Goal: Task Accomplishment & Management: Use online tool/utility

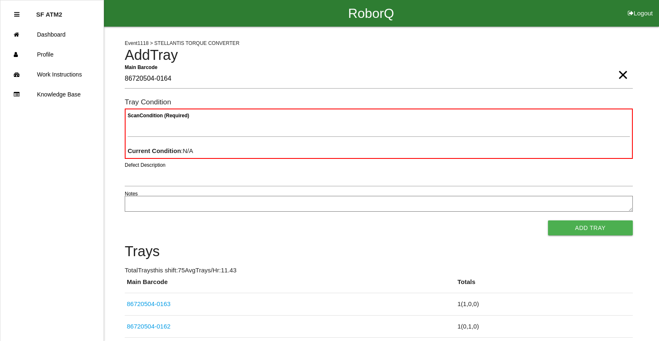
type Barcode "86720504-0164"
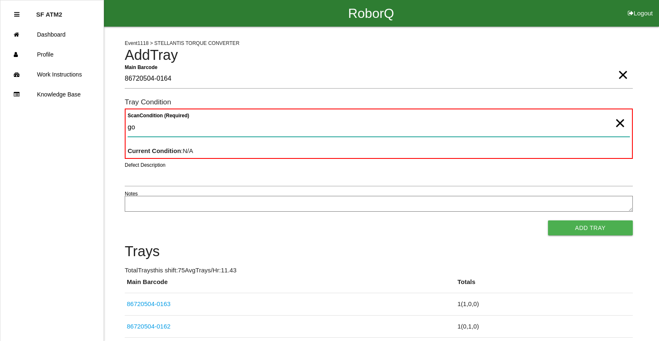
type Condition "goo"
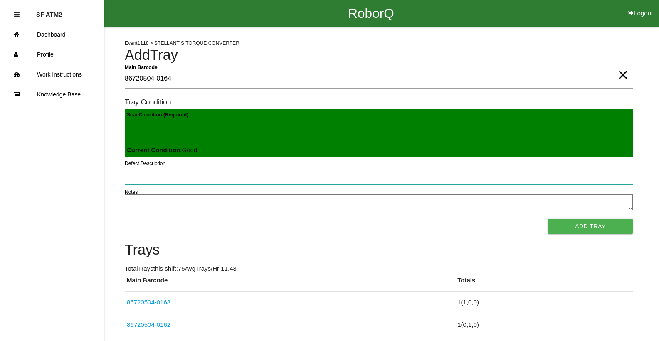
click at [548, 219] on button "Add Tray" at bounding box center [590, 226] width 85 height 15
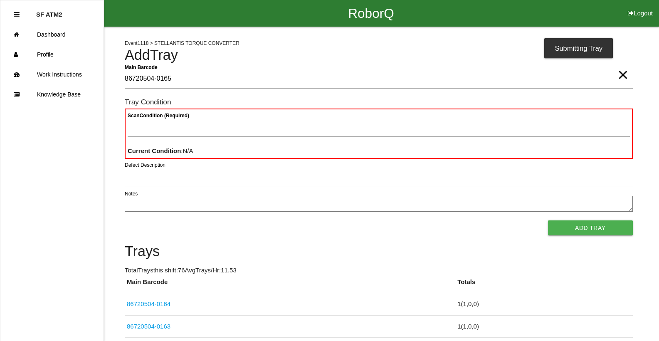
type Barcode "86720504-0165"
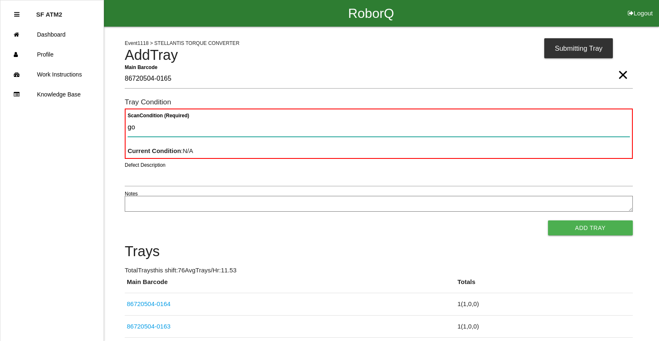
type Condition "goo"
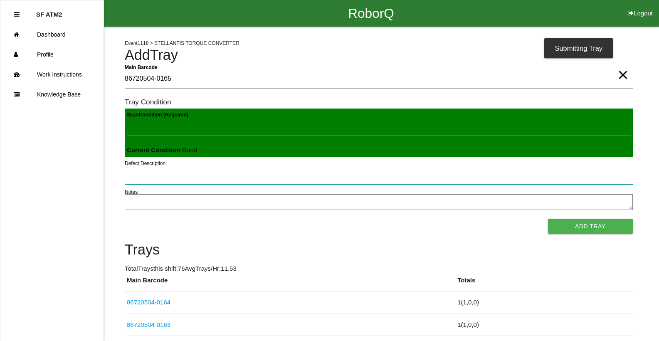
click at [548, 219] on button "Add Tray" at bounding box center [590, 226] width 85 height 15
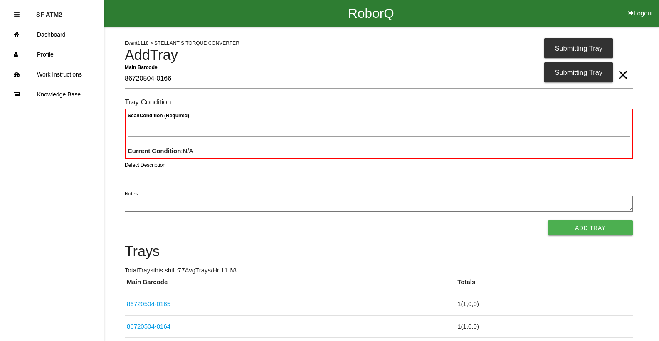
type Barcode "86720504-0166"
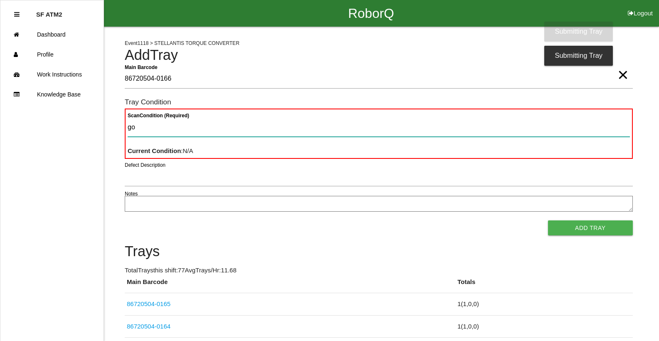
type Condition "goo"
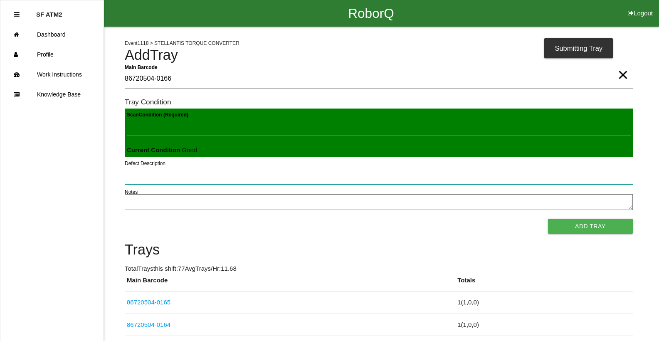
click at [548, 219] on button "Add Tray" at bounding box center [590, 226] width 85 height 15
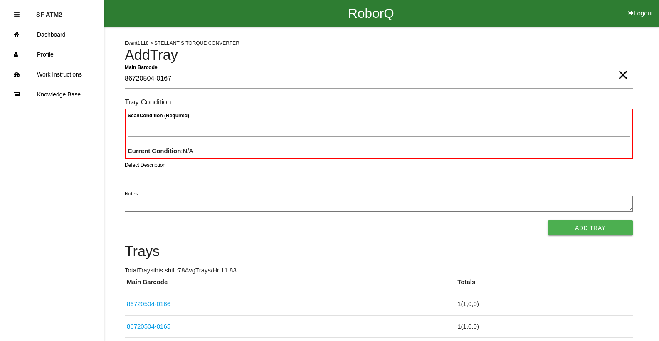
type Barcode "86720504-0167"
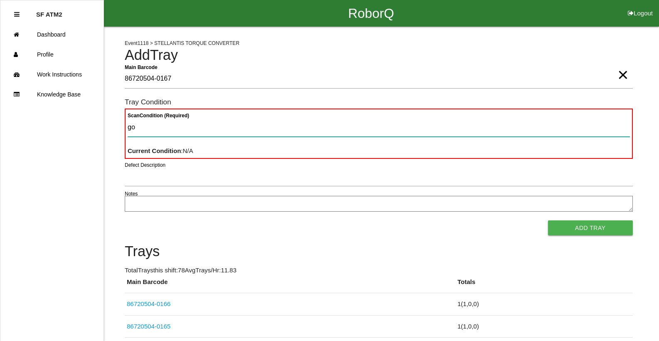
type Condition "goo"
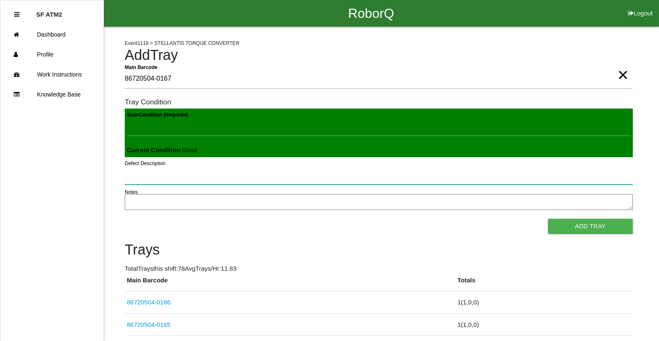
click at [548, 219] on button "Add Tray" at bounding box center [590, 226] width 85 height 15
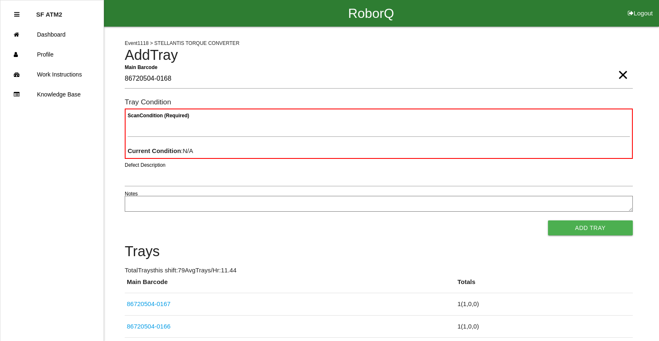
type Barcode "86720504-0168"
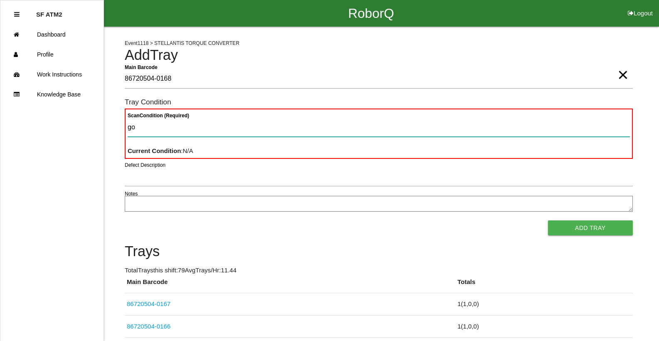
type Condition "goo"
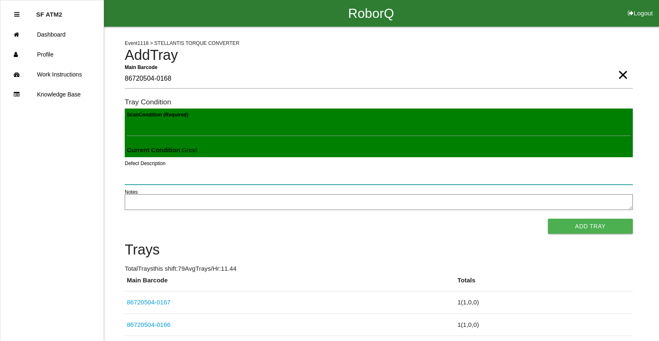
click at [548, 219] on button "Add Tray" at bounding box center [590, 226] width 85 height 15
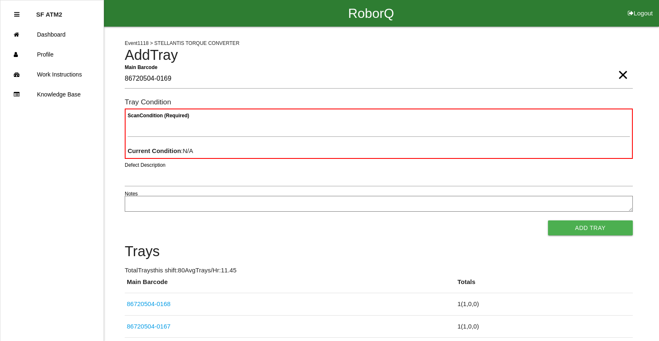
type Barcode "86720504-0169"
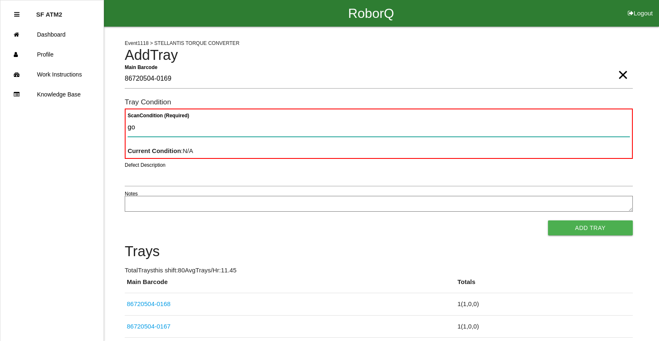
type Condition "goo"
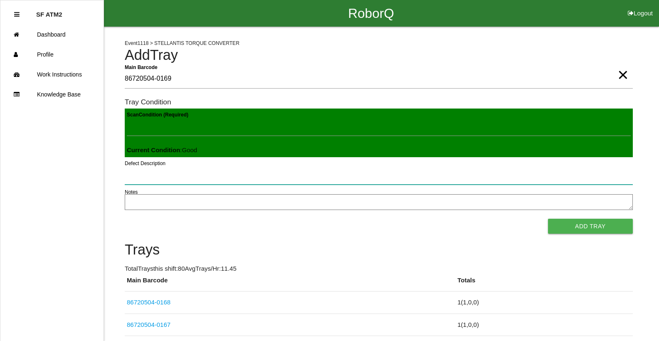
click at [548, 219] on button "Add Tray" at bounding box center [590, 226] width 85 height 15
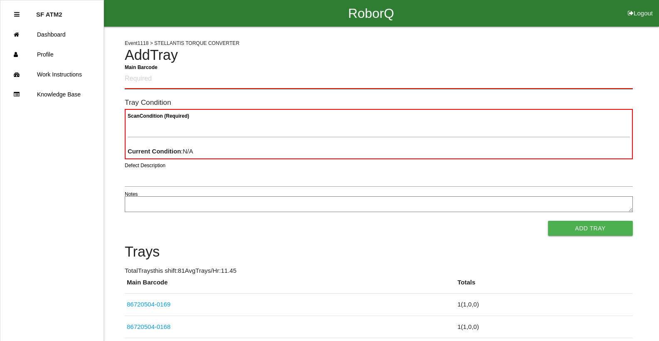
click at [239, 81] on Barcode "Main Barcode" at bounding box center [379, 79] width 508 height 20
type Barcode "86720504-0170"
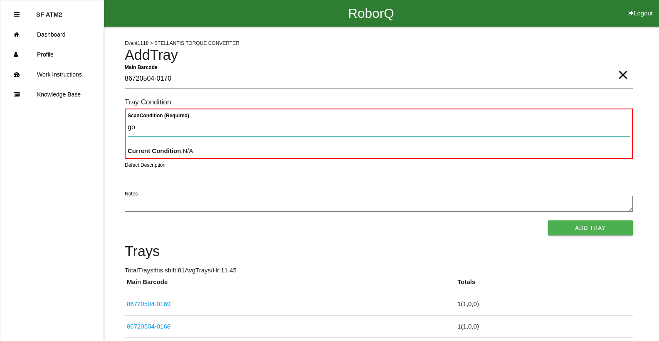
type Condition "goo"
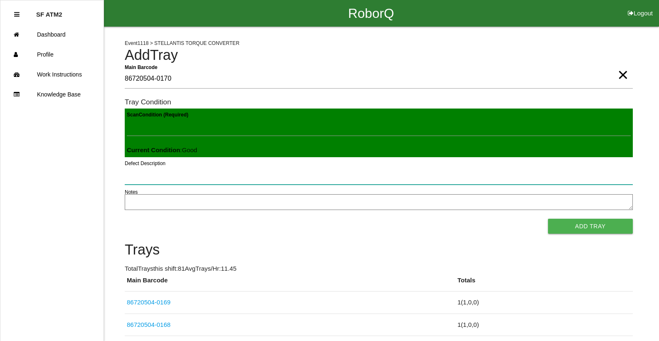
click at [548, 219] on button "Add Tray" at bounding box center [590, 226] width 85 height 15
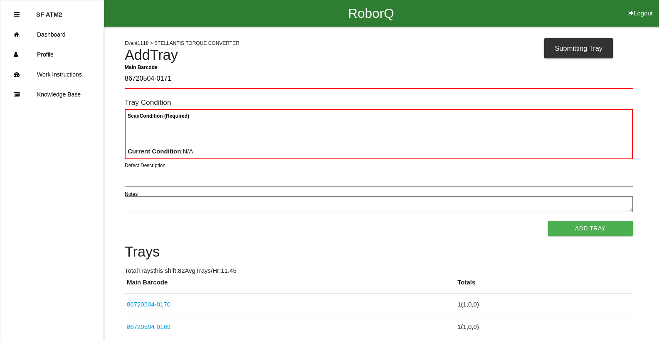
type Barcode "86720504-0171"
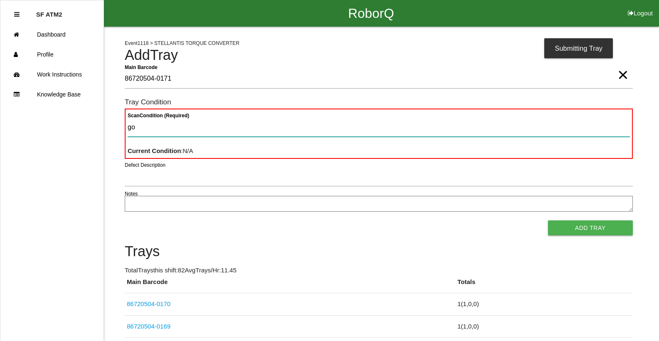
type Condition "goo"
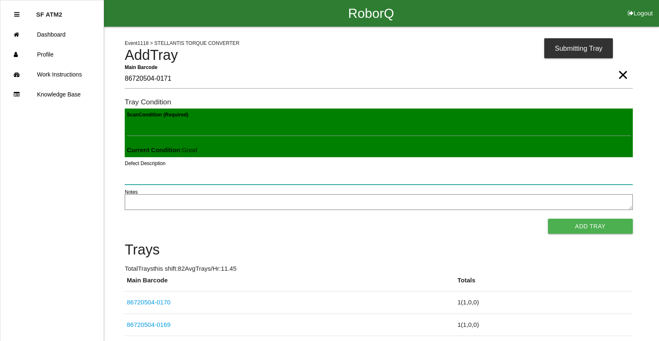
click at [548, 219] on button "Add Tray" at bounding box center [590, 226] width 85 height 15
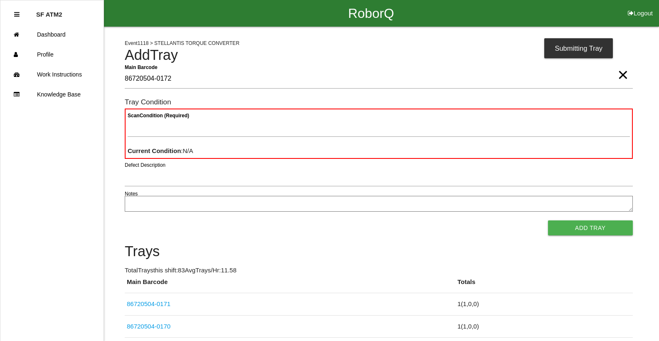
type Barcode "86720504-0172"
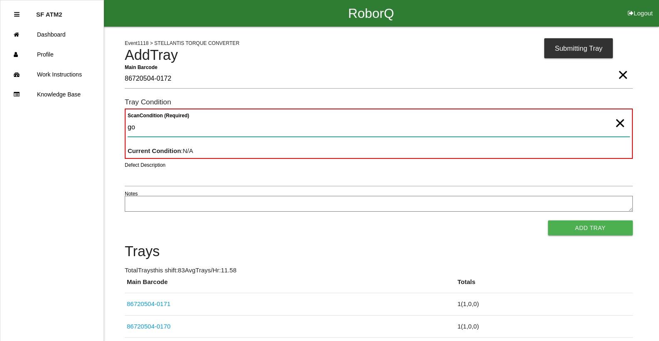
type Condition "goo"
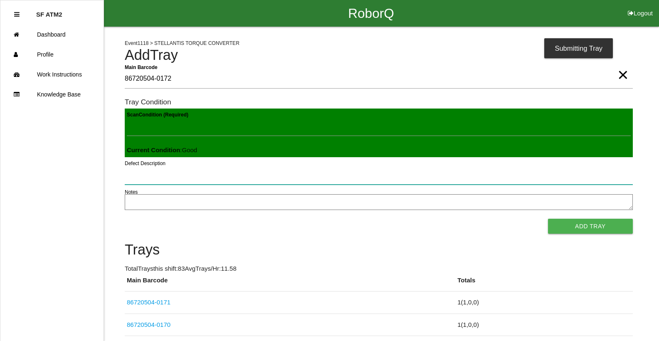
click at [548, 219] on button "Add Tray" at bounding box center [590, 226] width 85 height 15
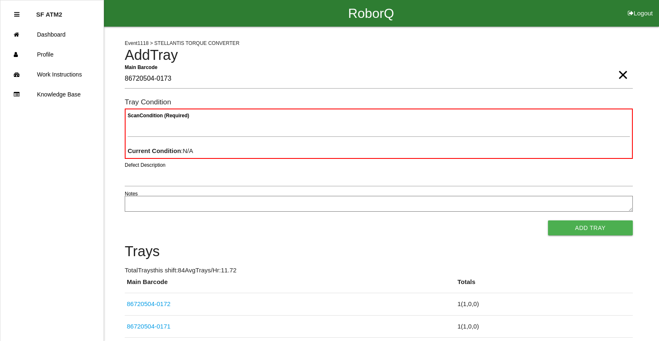
type Barcode "86720504-0173"
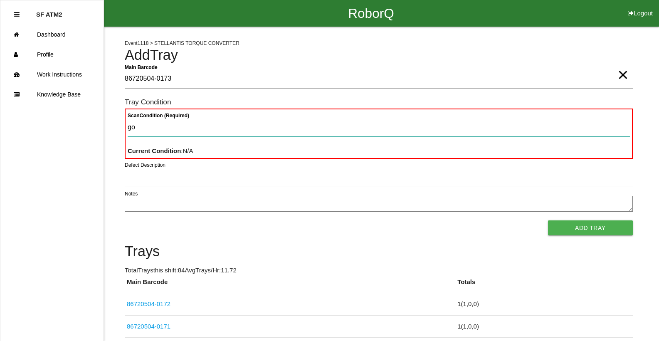
type Condition "goo"
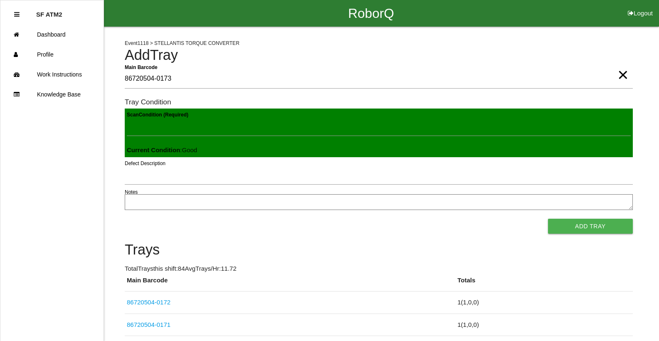
click at [548, 219] on button "Add Tray" at bounding box center [590, 226] width 85 height 15
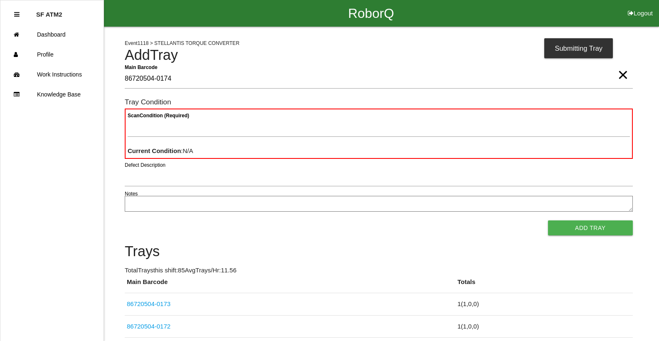
type Barcode "86720504-0174"
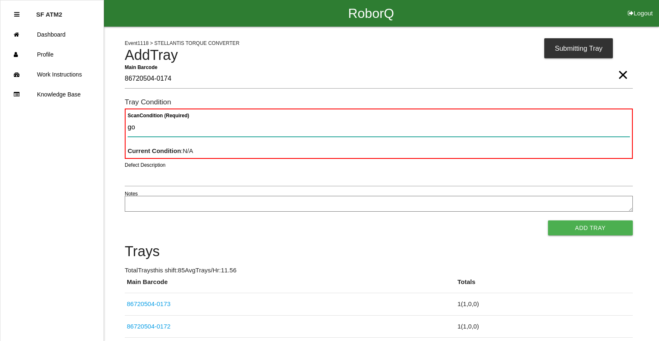
type Condition "goo"
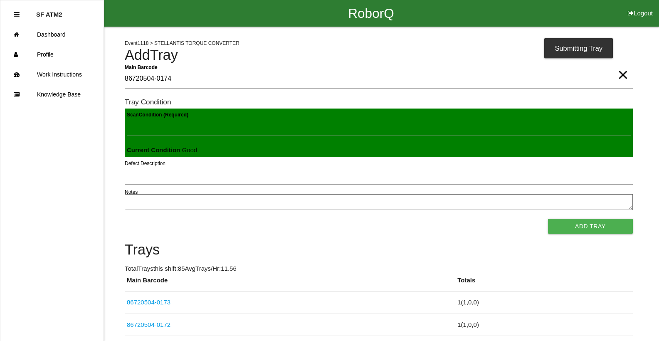
click button "Add Tray" at bounding box center [590, 226] width 85 height 15
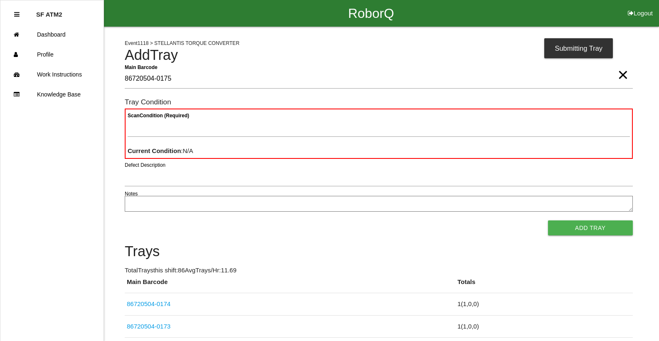
type Barcode "86720504-0175"
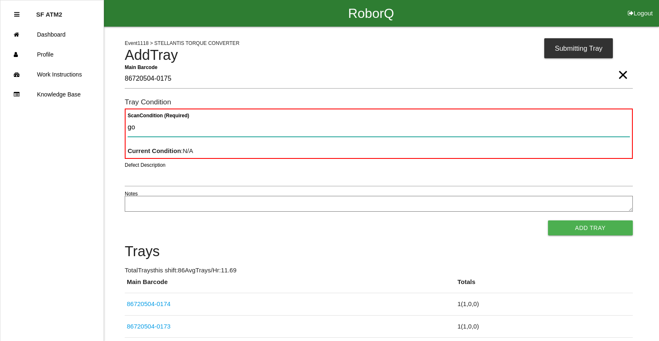
type Condition "goo"
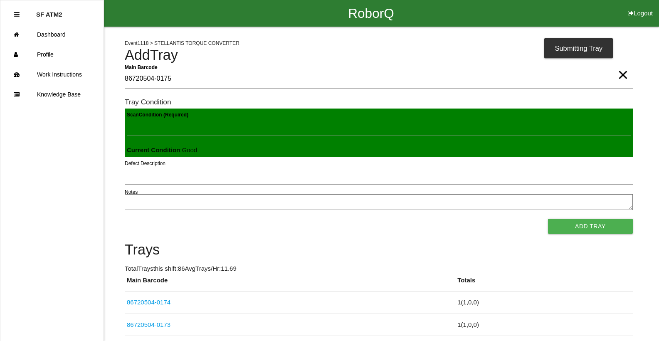
click at [548, 219] on button "Add Tray" at bounding box center [590, 226] width 85 height 15
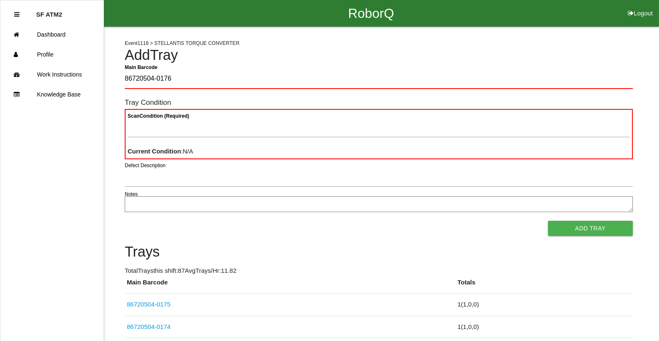
type Barcode "86720504-0176"
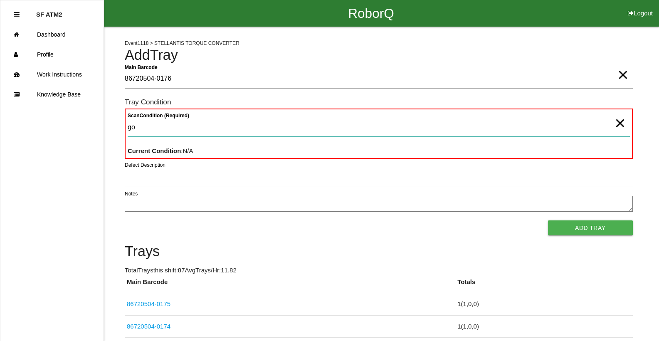
type Condition "goo"
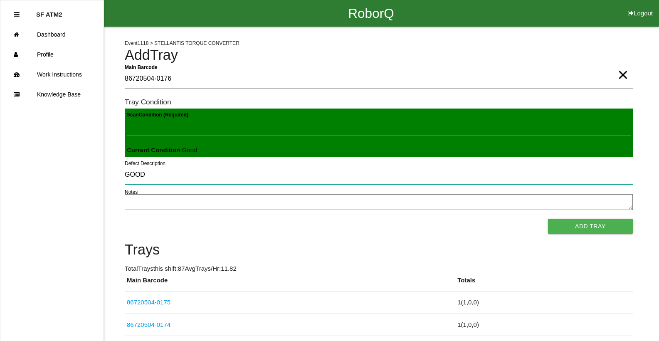
type input "GOOD"
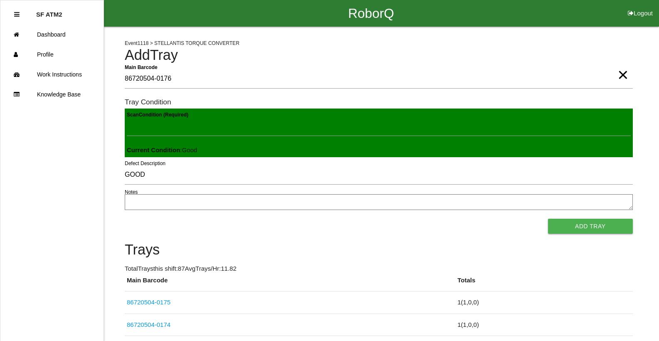
click at [275, 116] on div "Scan Condition (Required) Current Condition : Good" at bounding box center [379, 133] width 508 height 49
click at [280, 111] on div "Scan Condition (Required) Current Condition : Good" at bounding box center [379, 133] width 508 height 49
click at [278, 129] on Condition "Scan Condition (Required)" at bounding box center [379, 126] width 504 height 19
type Condition "goo"
click at [548, 219] on button "Add Tray" at bounding box center [590, 226] width 85 height 15
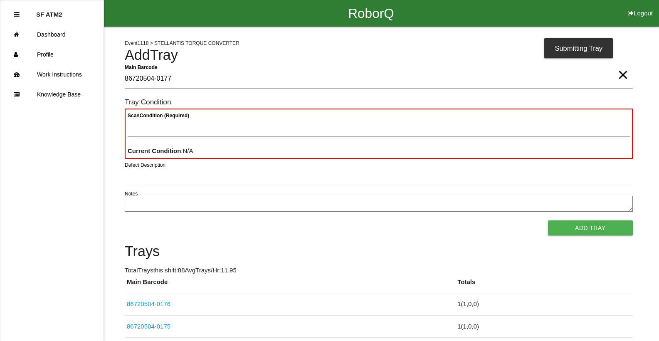
type Barcode "86720504-0177"
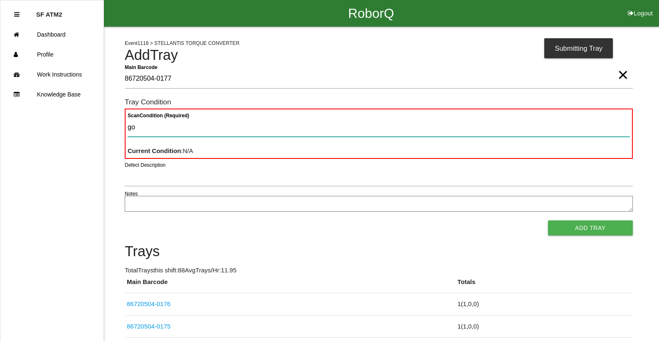
type Condition "goo"
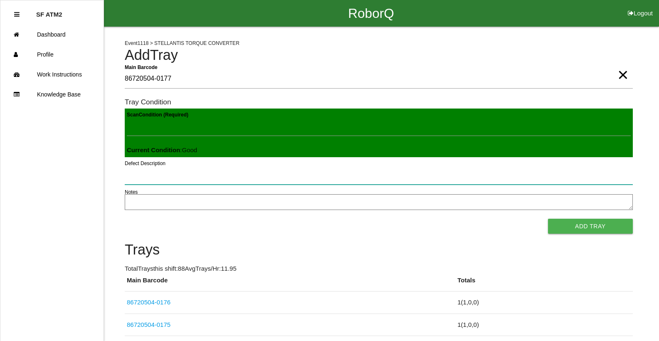
click at [548, 219] on button "Add Tray" at bounding box center [590, 226] width 85 height 15
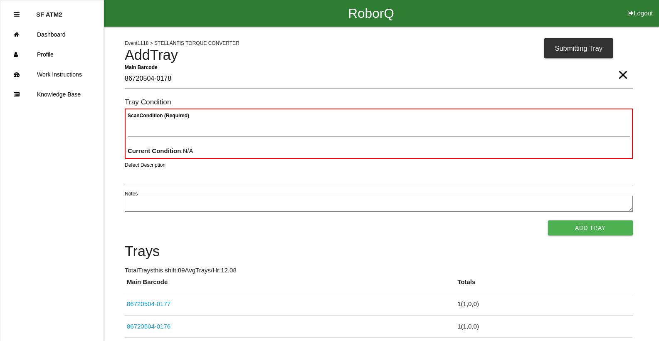
type Barcode "86720504-0178"
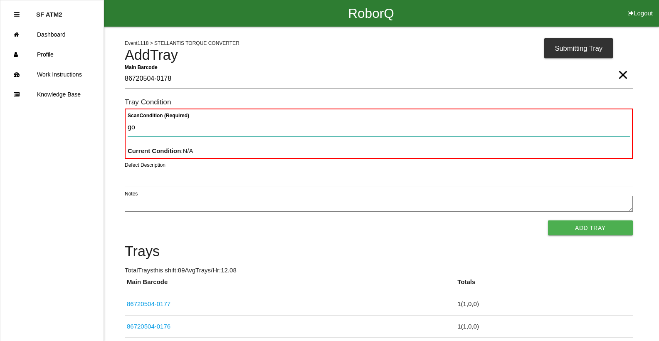
type Condition "goo"
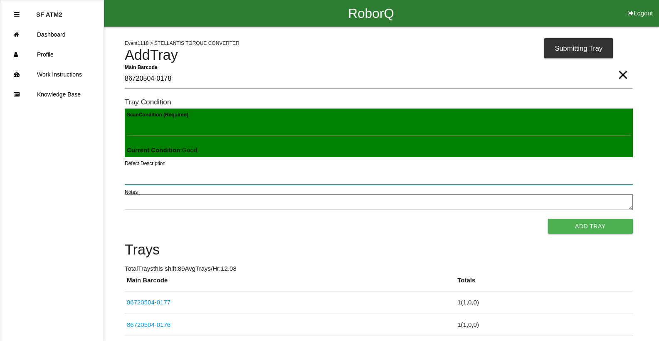
click at [548, 219] on button "Add Tray" at bounding box center [590, 226] width 85 height 15
